Goal: Information Seeking & Learning: Check status

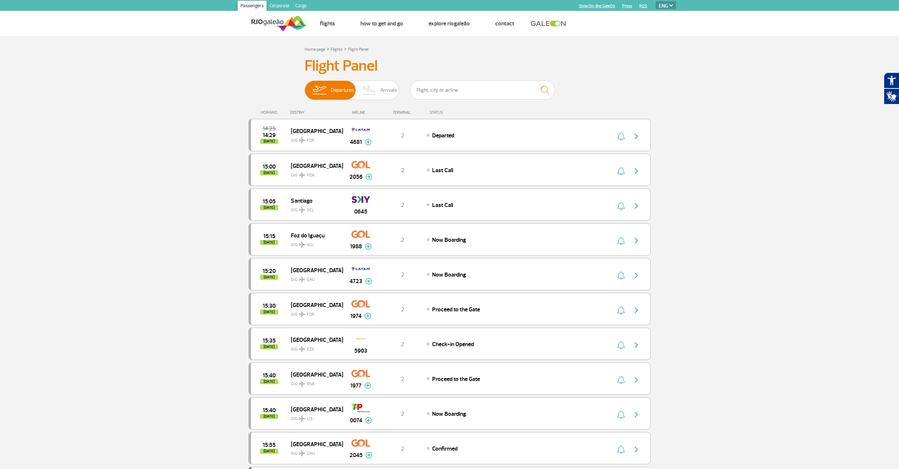
select select "en"
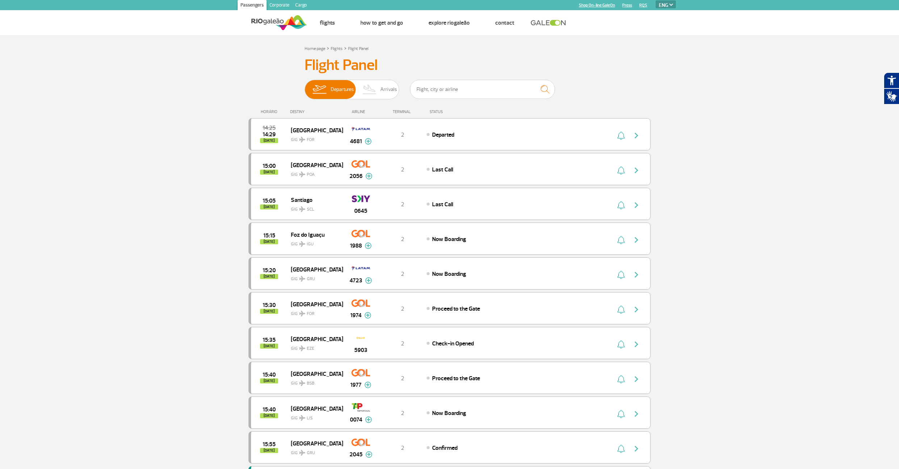
scroll to position [105, 0]
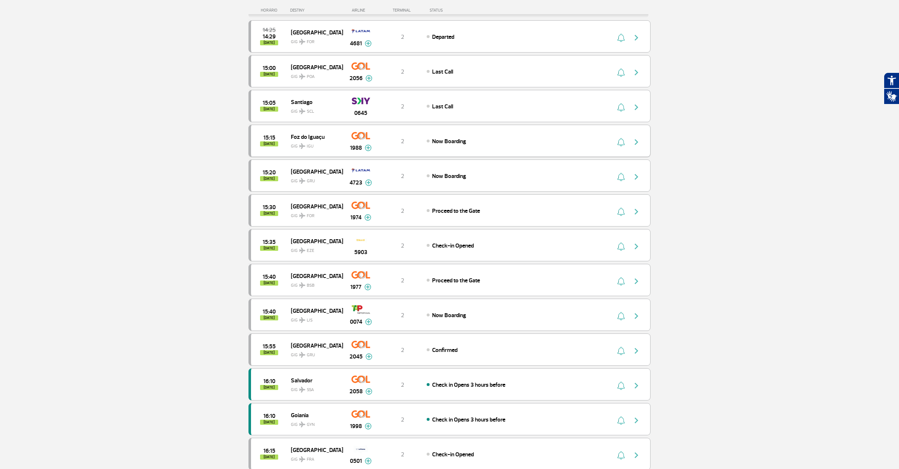
click at [638, 142] on img "button" at bounding box center [636, 142] width 9 height 9
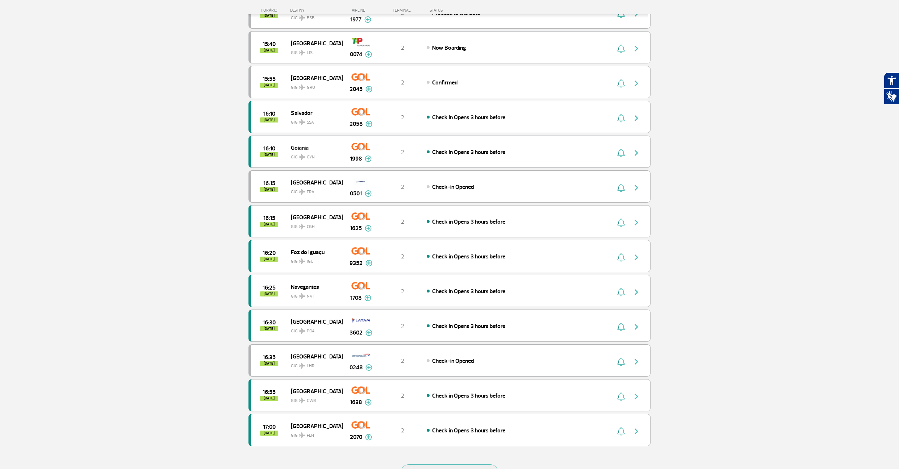
scroll to position [377, 0]
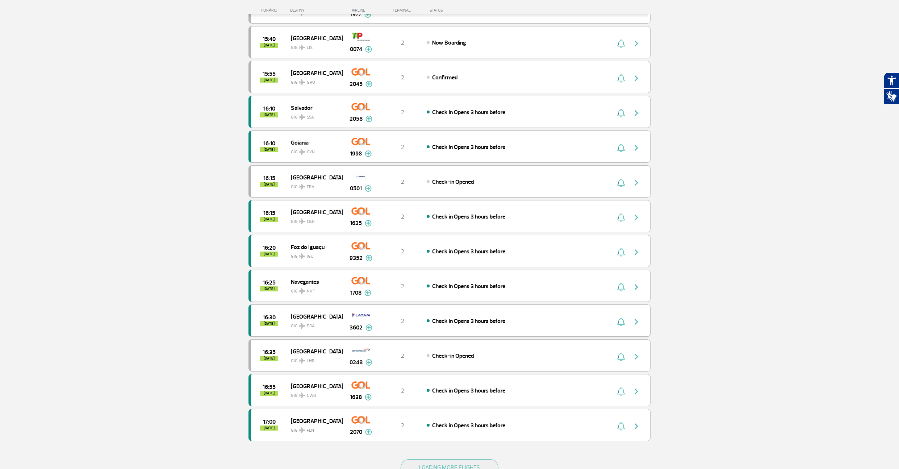
click at [636, 317] on img "button" at bounding box center [636, 321] width 9 height 9
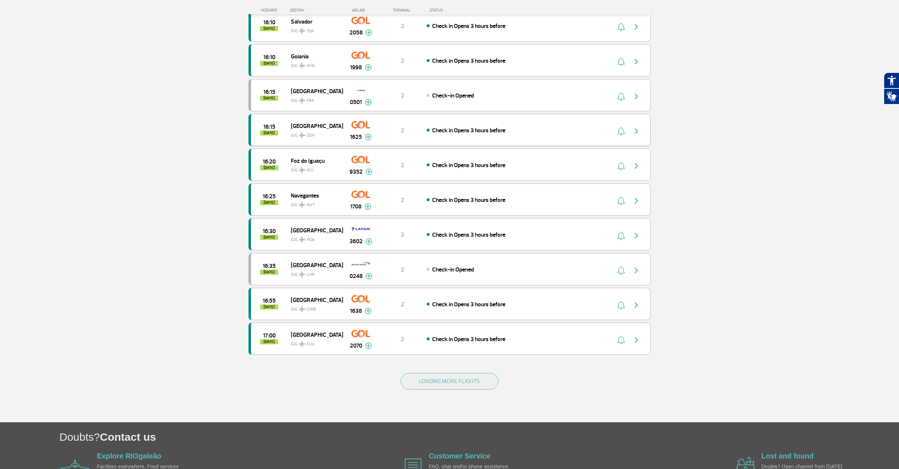
scroll to position [469, 0]
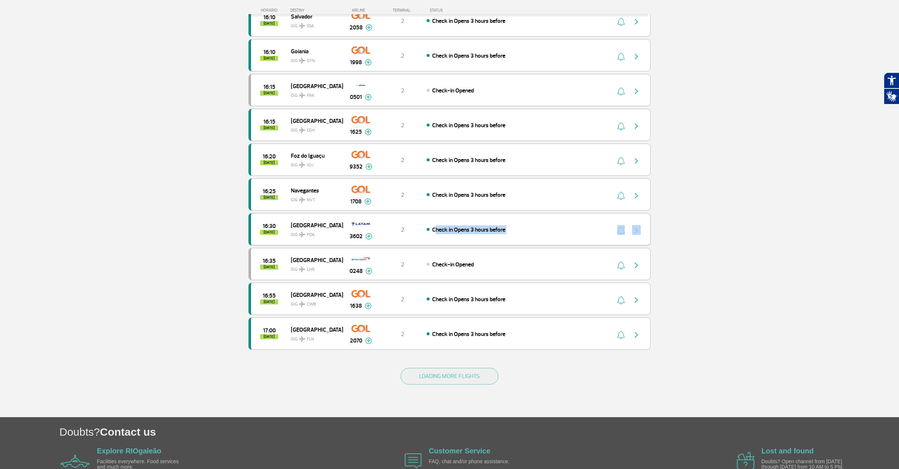
drag, startPoint x: 638, startPoint y: 235, endPoint x: 455, endPoint y: 222, distance: 183.4
click at [455, 222] on div "16:30 [DATE] [GEOGRAPHIC_DATA] GIG POA 3602 2 Check in Opens 3 hours before Par…" at bounding box center [449, 229] width 402 height 32
click at [545, 235] on div "16:30 [DATE] [GEOGRAPHIC_DATA] GIG POA 3602 2 Check in Opens 3 hours before Par…" at bounding box center [449, 229] width 402 height 32
click at [642, 237] on div "16:30 [DATE] [GEOGRAPHIC_DATA] GIG POA 3602 2 Check in Opens 3 hours before Par…" at bounding box center [449, 229] width 402 height 32
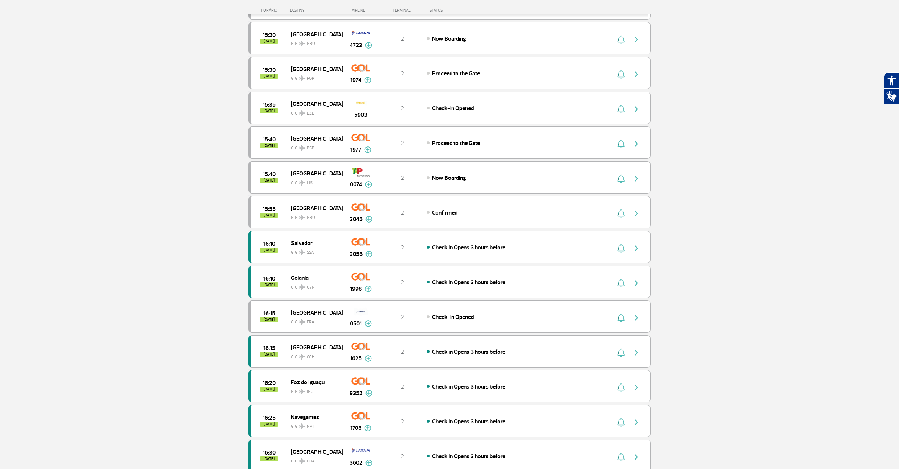
scroll to position [0, 0]
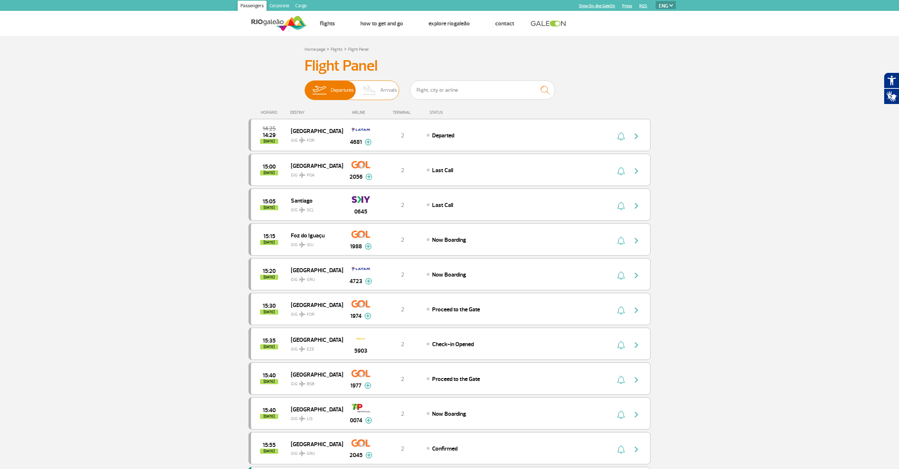
click at [383, 96] on span "Arrivals" at bounding box center [388, 90] width 17 height 19
click at [305, 87] on input "Departures Arrivals" at bounding box center [305, 87] width 0 height 0
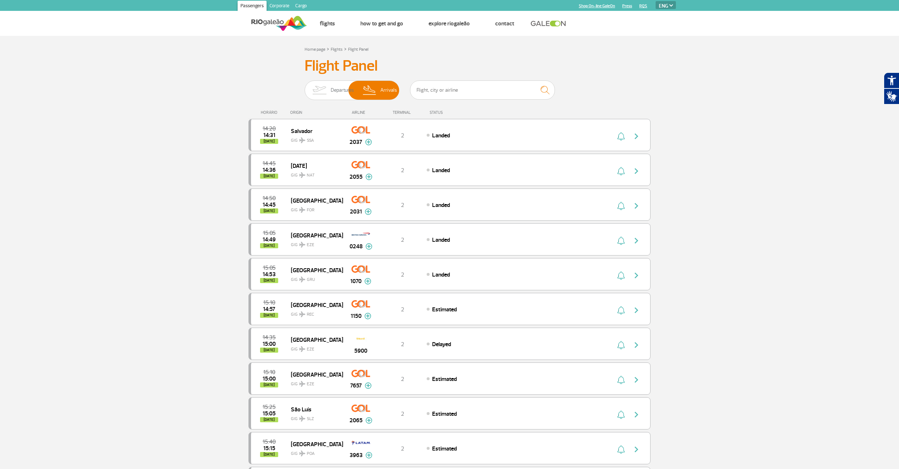
click at [220, 197] on section "Home page > Flights > Flight Panel Flight Panel Departures Arrivals 14:20 14:31…" at bounding box center [449, 457] width 899 height 843
click at [235, 107] on section "Home page > Flights > Flight Panel Flight Panel Departures Arrivals 14:20 14:31…" at bounding box center [449, 457] width 899 height 843
